Goal: Transaction & Acquisition: Purchase product/service

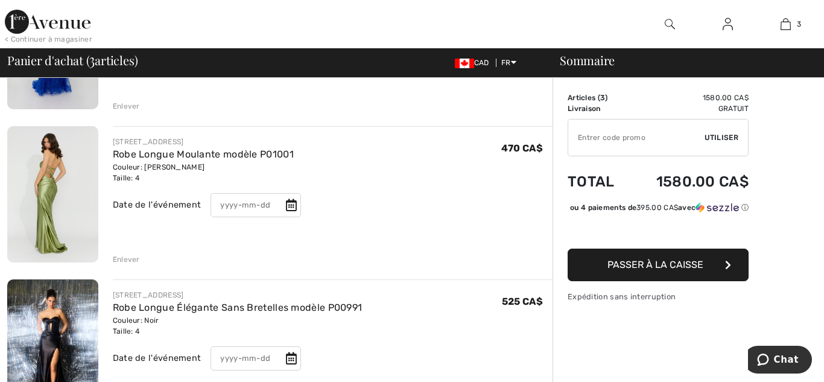
click at [144, 186] on div "[STREET_ADDRESS] SOIRÉE Robe Longue Moulante modèle P01001 Couleur: Sage Taille…" at bounding box center [214, 181] width 202 height 90
click at [175, 133] on div "[STREET_ADDRESS] SOIRÉE Robe Longue Moulante modèle P01001 Couleur: Sage Taille…" at bounding box center [333, 195] width 440 height 139
click at [162, 188] on div "[STREET_ADDRESS] SOIRÉE Robe Longue Moulante modèle P01001 Couleur: Sage Taille…" at bounding box center [214, 181] width 202 height 90
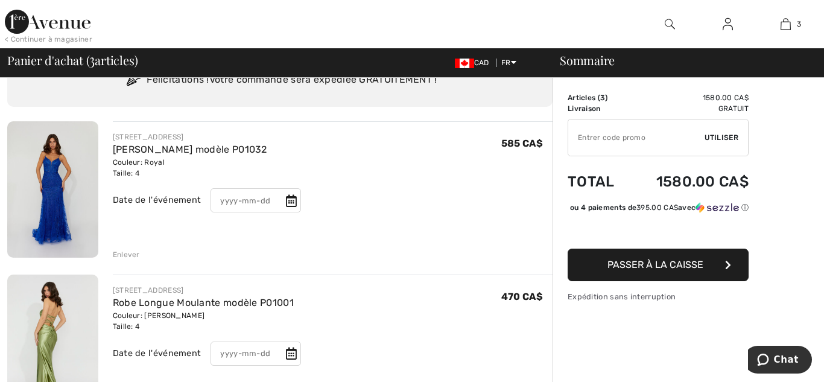
click at [461, 297] on div "[STREET_ADDRESS] SOIRÉE Robe Longue Moulante modèle P01001 Couleur: Sage Taille…" at bounding box center [333, 330] width 440 height 90
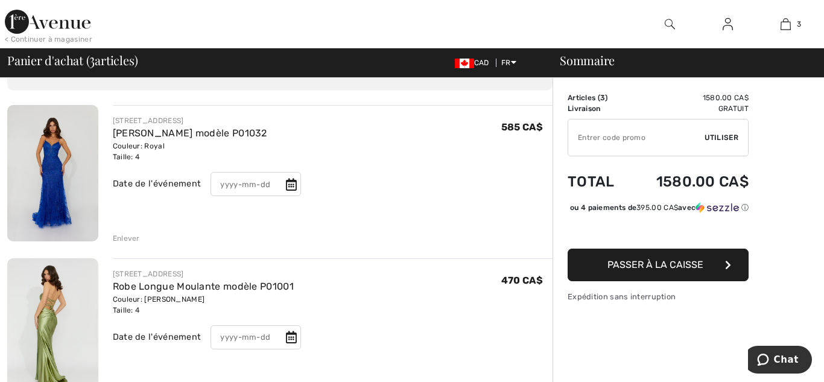
scroll to position [71, 0]
click at [387, 300] on div "[STREET_ADDRESS] SOIRÉE Robe Longue Moulante modèle P01001 Couleur: Sage Taille…" at bounding box center [333, 314] width 440 height 90
click at [72, 294] on img at bounding box center [52, 327] width 91 height 136
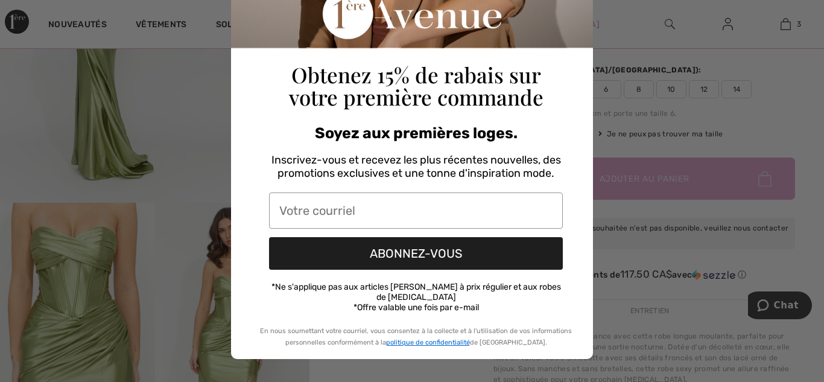
scroll to position [183, 0]
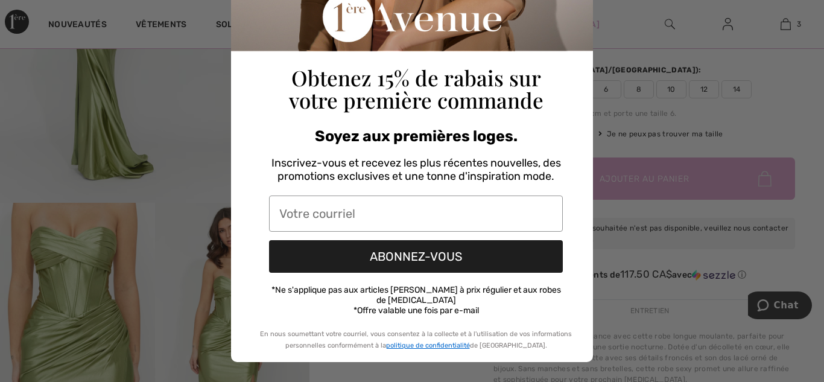
click at [816, 110] on div "Close dialog Obtenez 15% de rabais sur votre première commande Soyez aux premiè…" at bounding box center [412, 191] width 824 height 382
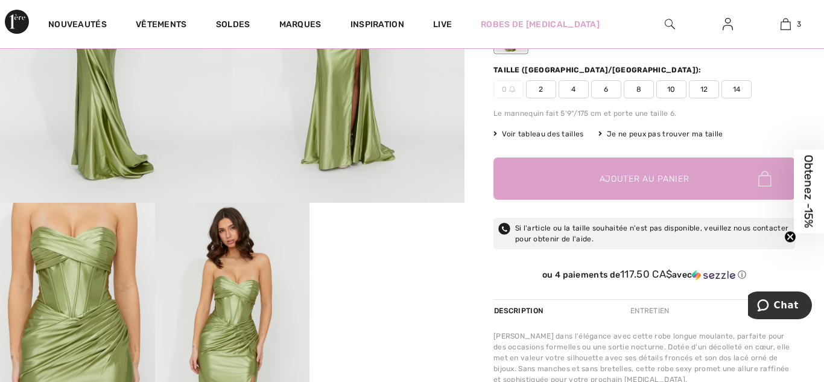
scroll to position [0, 0]
click at [247, 129] on img at bounding box center [348, 28] width 232 height 349
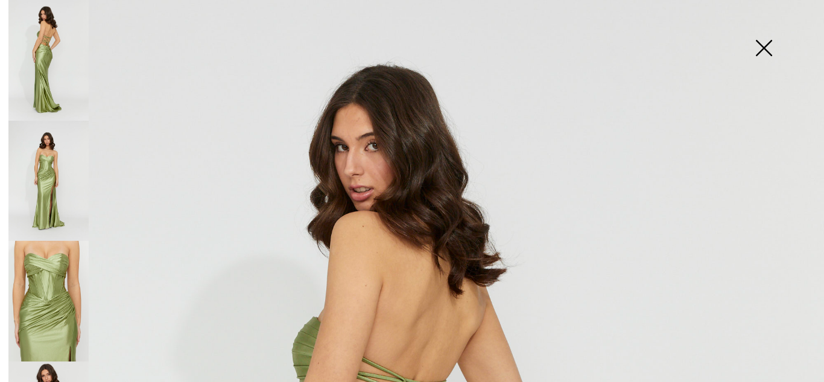
click at [754, 52] on img at bounding box center [763, 49] width 60 height 62
